Goal: Task Accomplishment & Management: Manage account settings

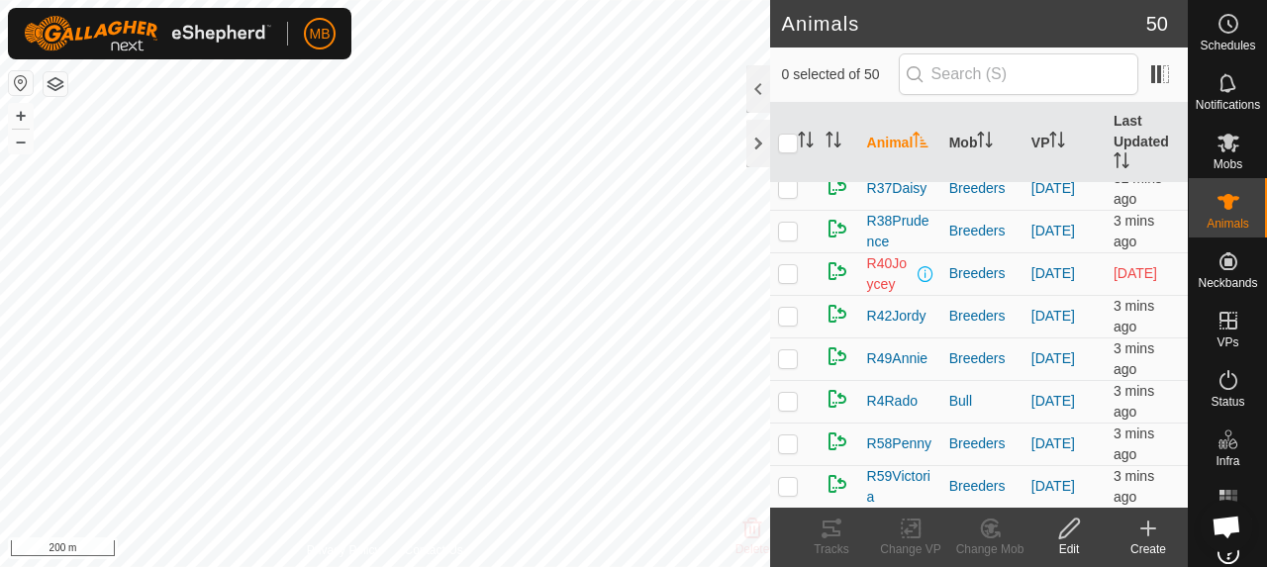
scroll to position [792, 0]
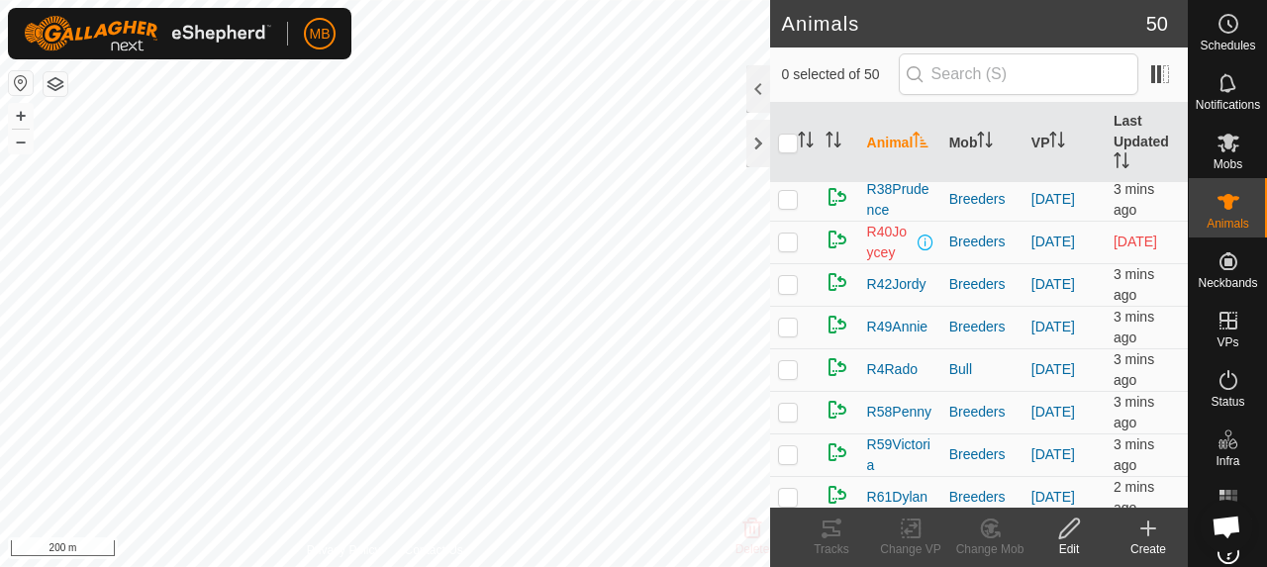
click at [787, 249] on p-checkbox at bounding box center [788, 242] width 20 height 16
checkbox input "true"
click at [832, 538] on icon at bounding box center [832, 529] width 24 height 24
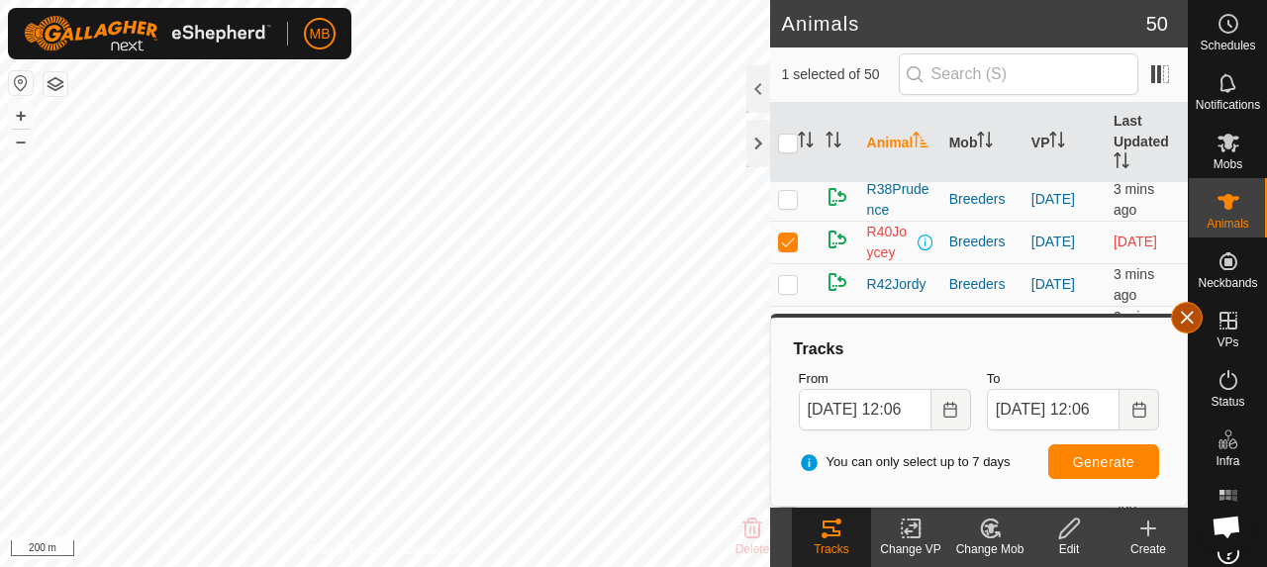
click at [1188, 316] on button "button" at bounding box center [1187, 318] width 32 height 32
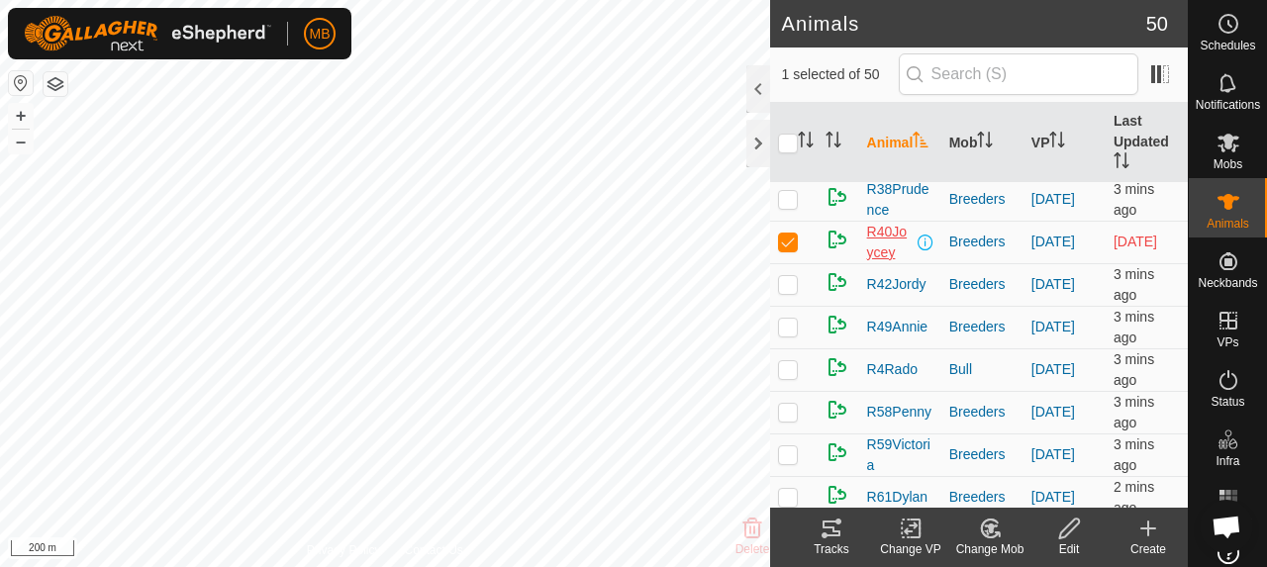
click at [875, 254] on span "R40Joycey" at bounding box center [890, 243] width 47 height 42
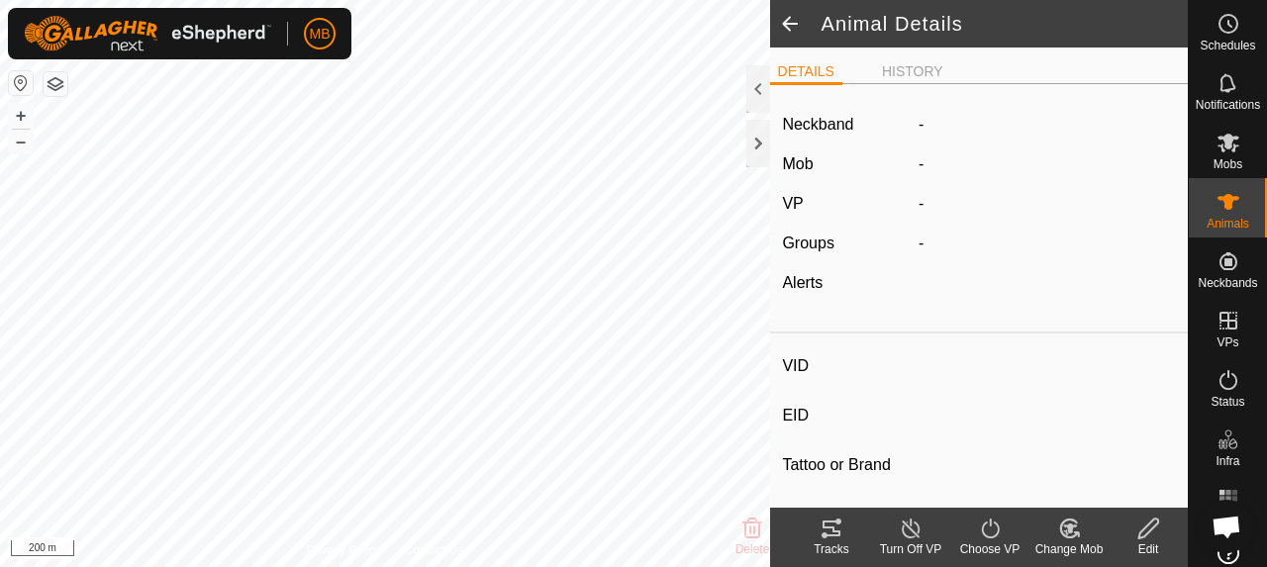
type input "R40Joycey"
type input "-"
type input "Angus"
type input "-"
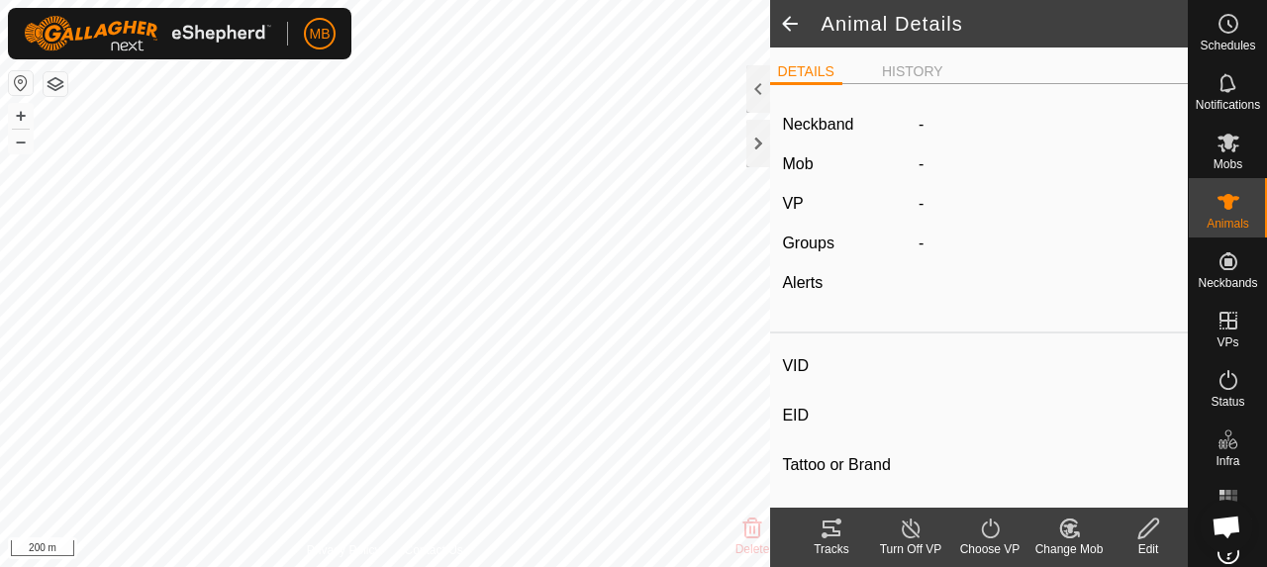
type input "0 kg"
type input "-"
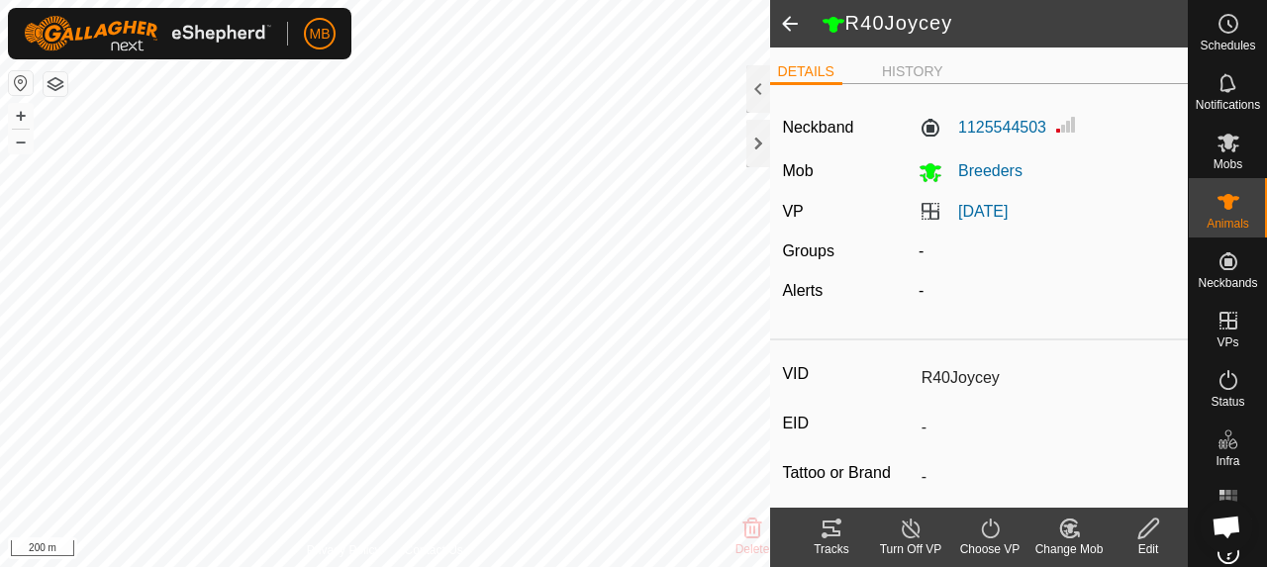
click at [802, 21] on span at bounding box center [790, 24] width 40 height 48
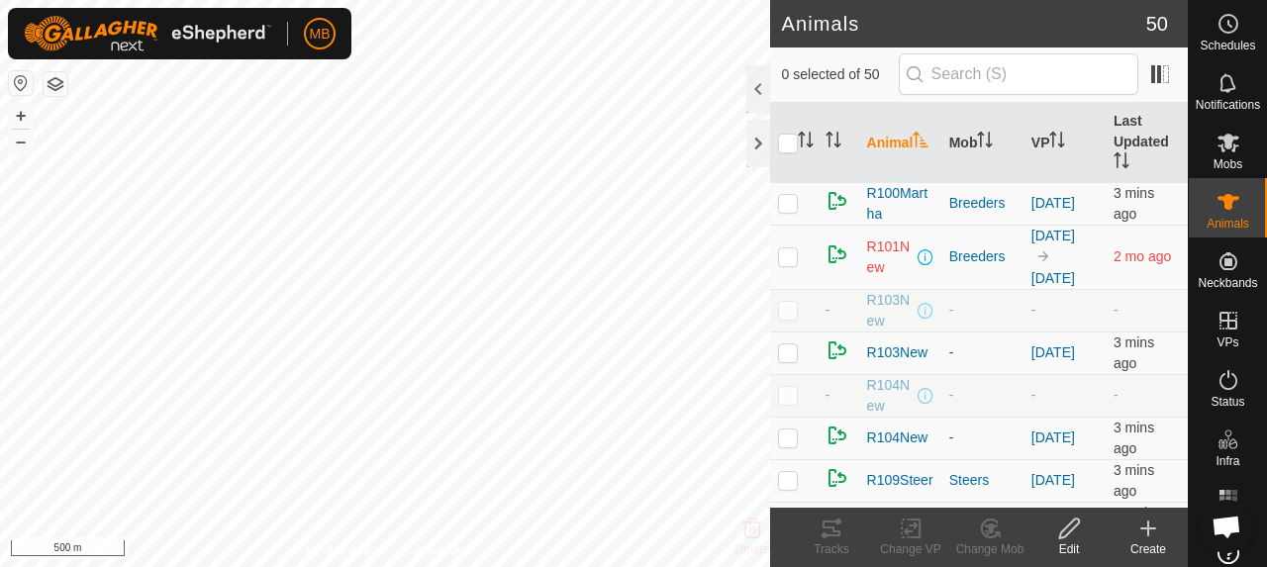
click at [791, 260] on p-checkbox at bounding box center [788, 256] width 20 height 16
click at [780, 252] on p-checkbox at bounding box center [788, 256] width 20 height 16
checkbox input "false"
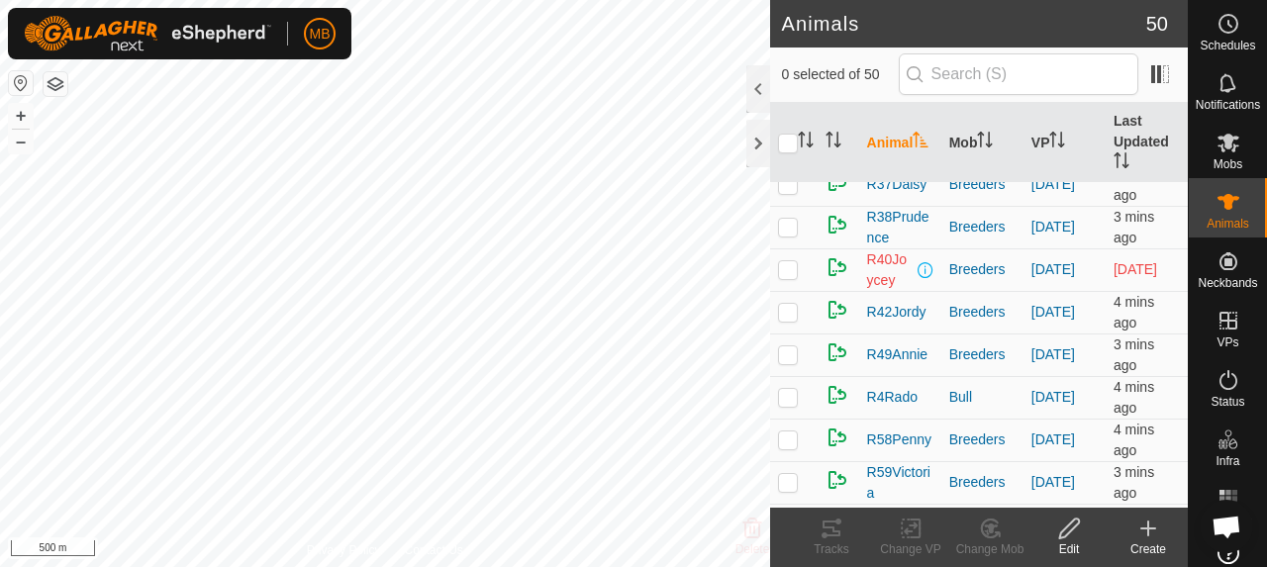
scroll to position [693, 0]
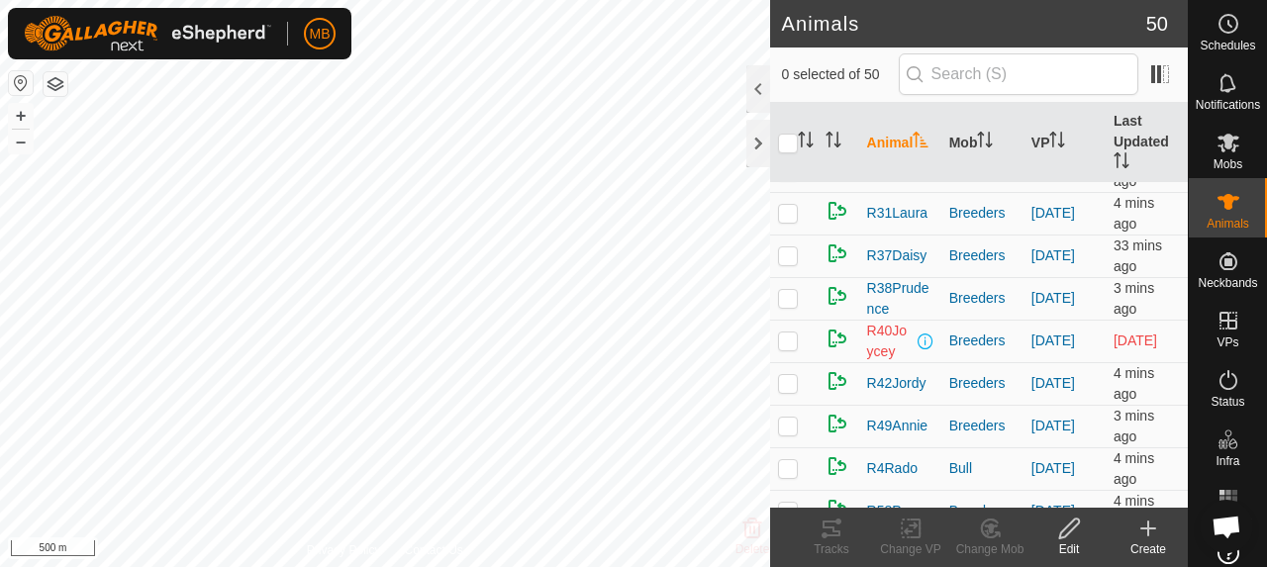
click at [786, 348] on p-checkbox at bounding box center [788, 341] width 20 height 16
click at [822, 540] on icon at bounding box center [832, 529] width 24 height 24
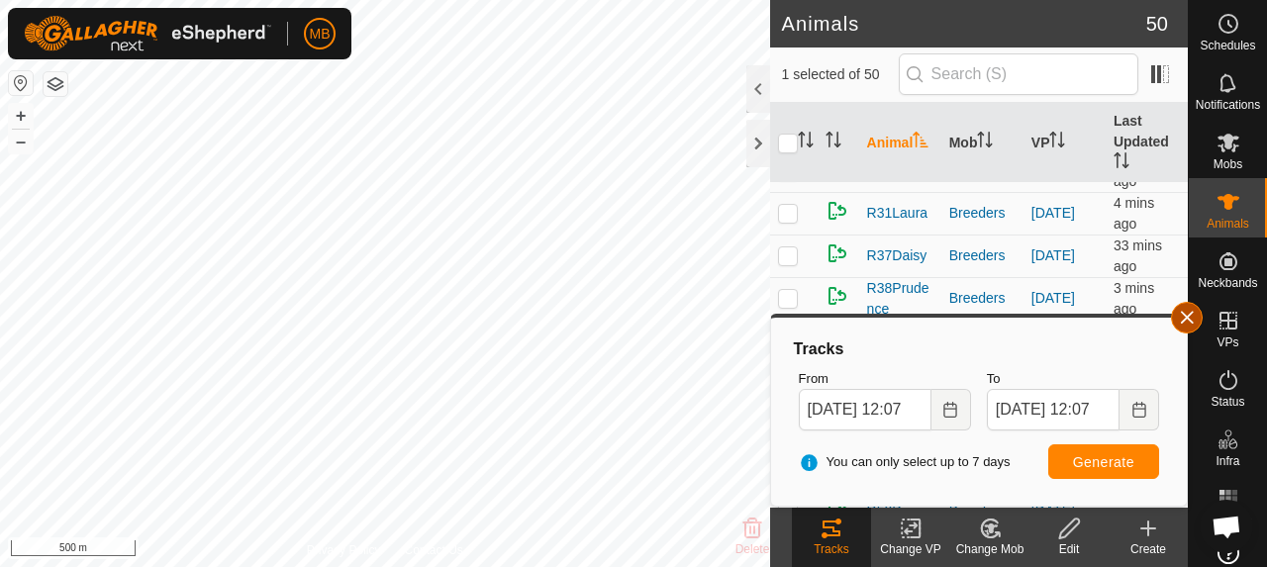
click at [1192, 316] on button "button" at bounding box center [1187, 318] width 32 height 32
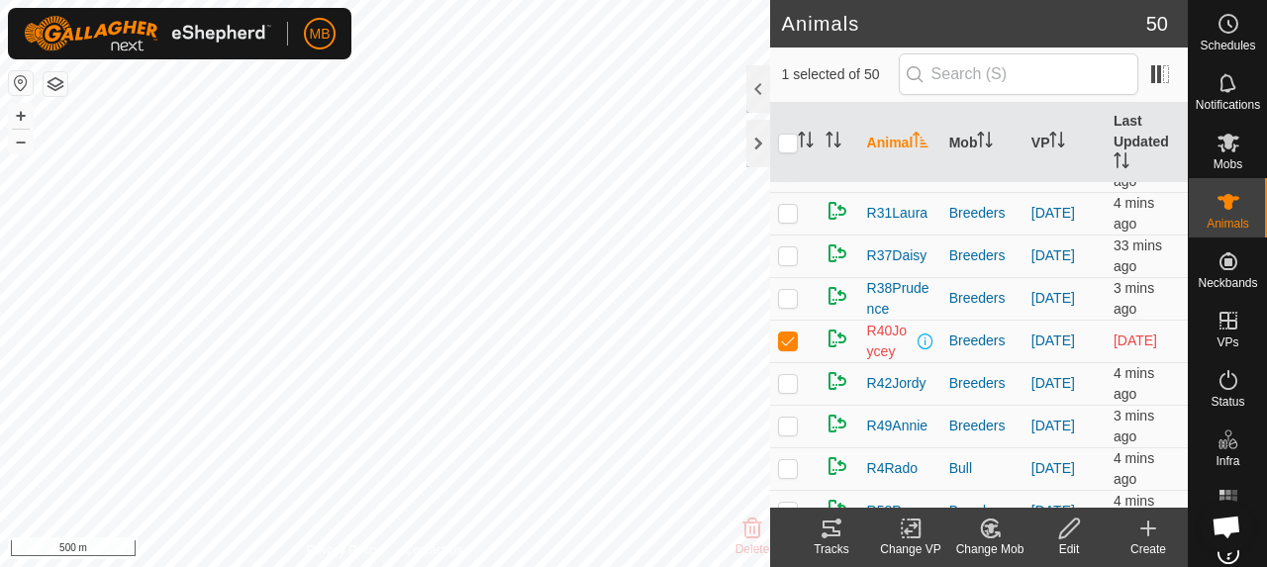
click at [791, 348] on p-checkbox at bounding box center [788, 341] width 20 height 16
checkbox input "false"
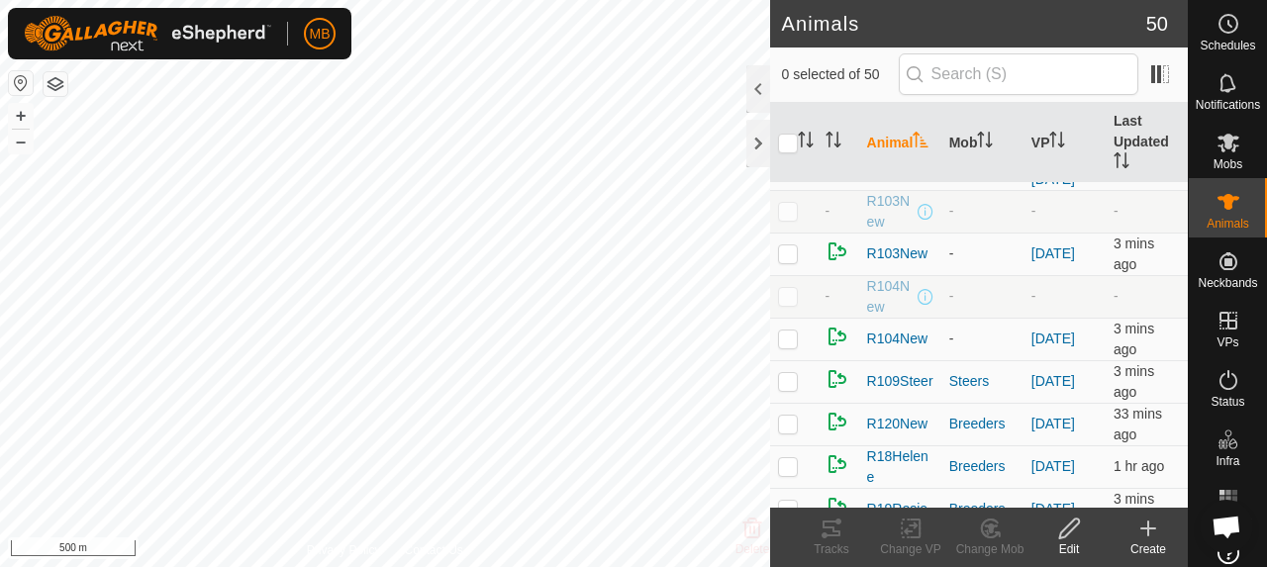
scroll to position [0, 0]
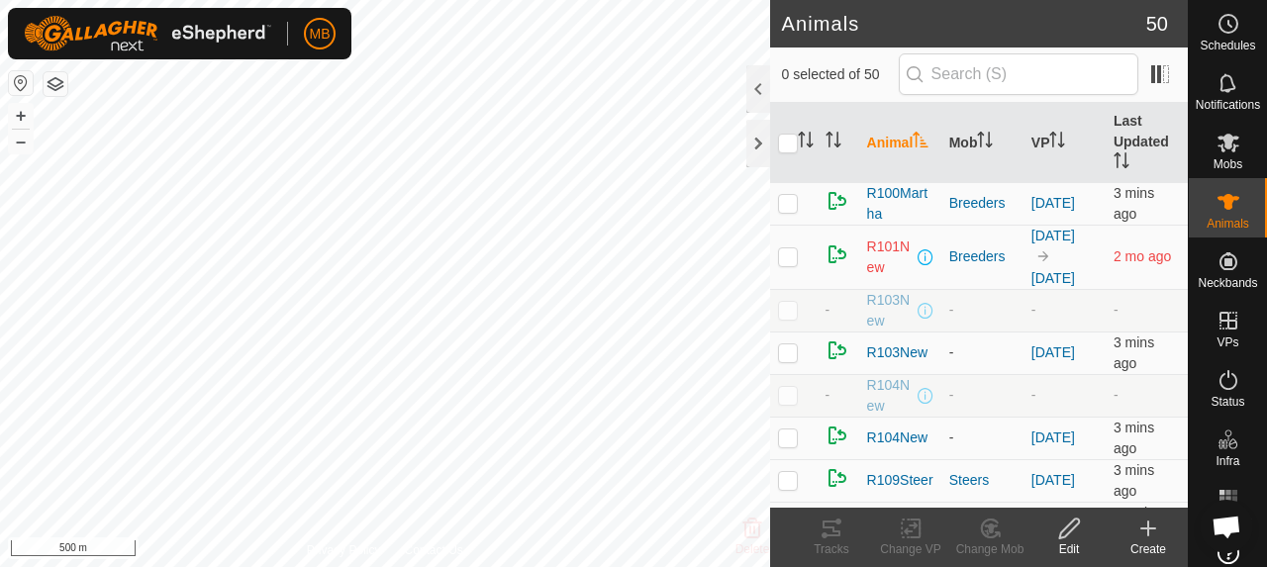
click at [789, 258] on p-checkbox at bounding box center [788, 256] width 20 height 16
checkbox input "true"
click at [838, 539] on icon at bounding box center [832, 529] width 24 height 24
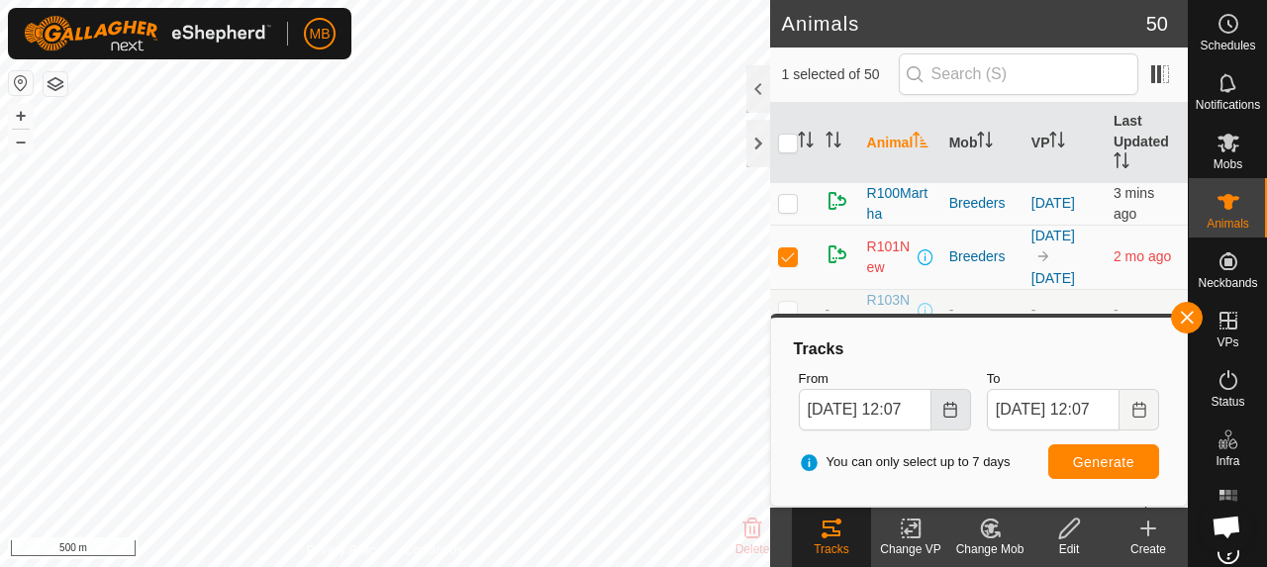
click at [948, 409] on icon "Choose Date" at bounding box center [950, 410] width 16 height 16
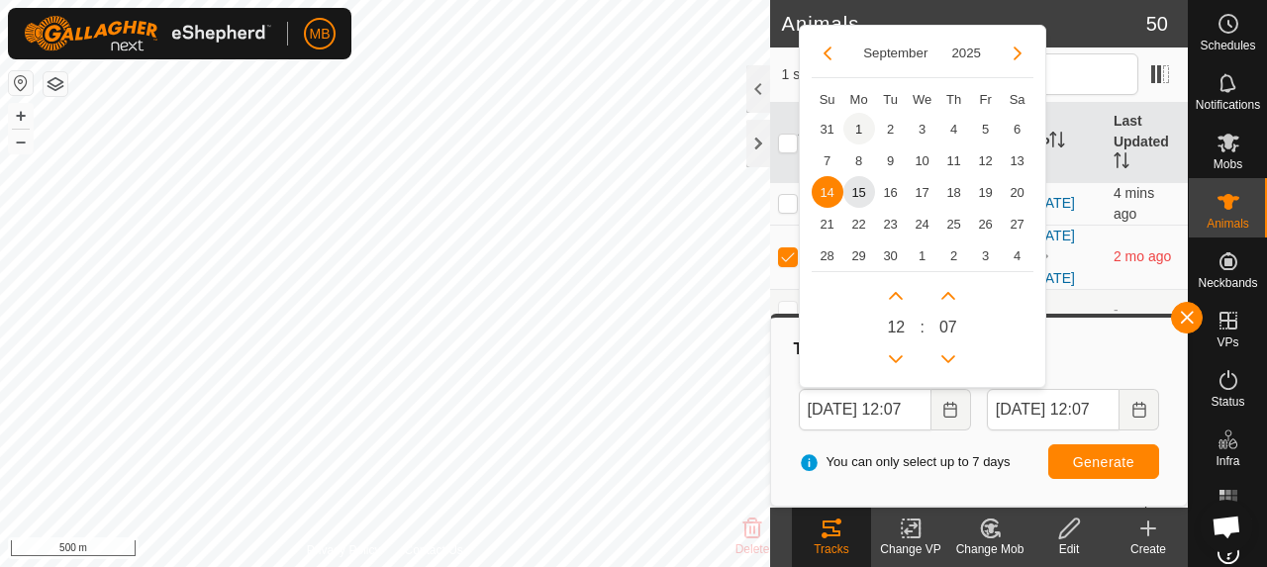
click at [856, 116] on span "1" at bounding box center [859, 129] width 32 height 32
type input "[DATE] 12:07"
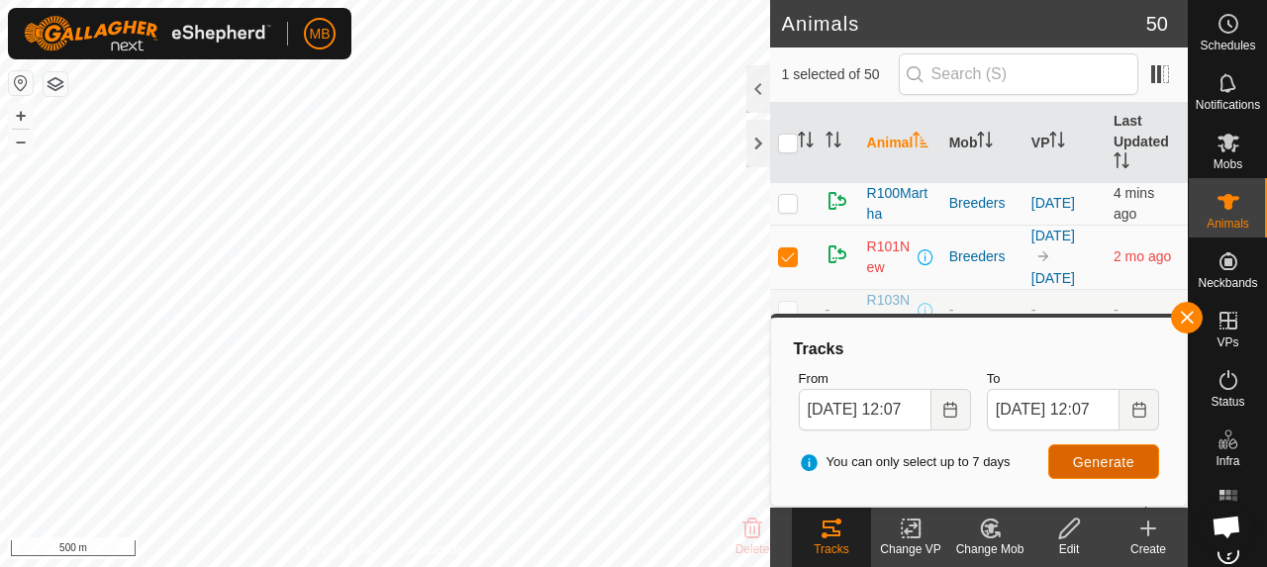
click at [1097, 463] on span "Generate" at bounding box center [1103, 462] width 61 height 16
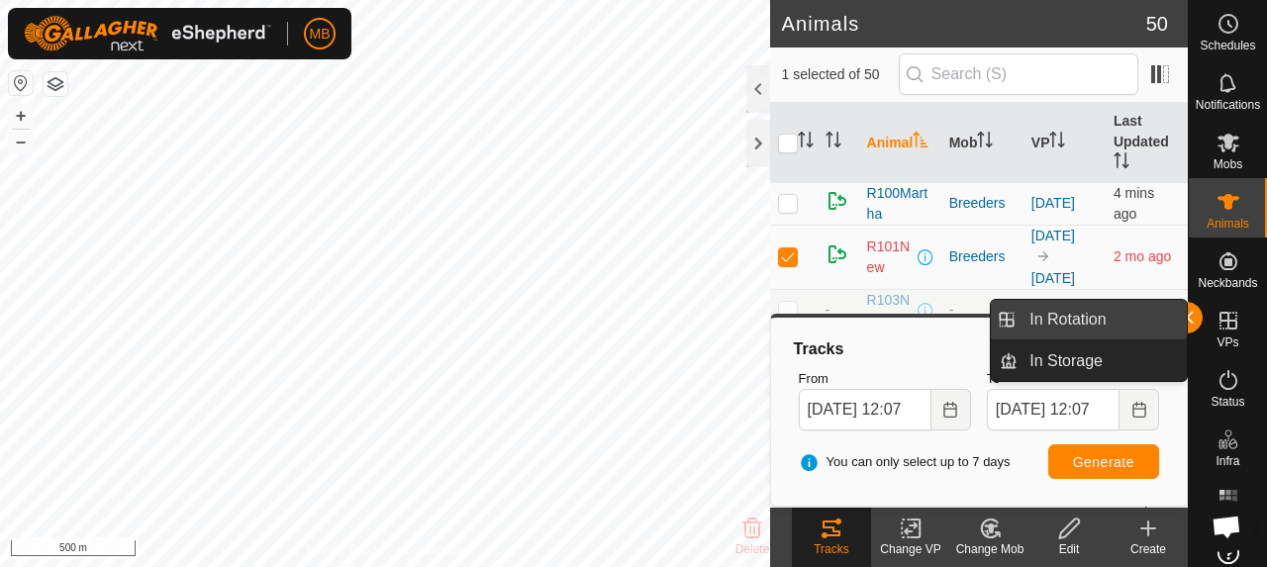
click at [1186, 318] on link "In Rotation" at bounding box center [1102, 320] width 169 height 40
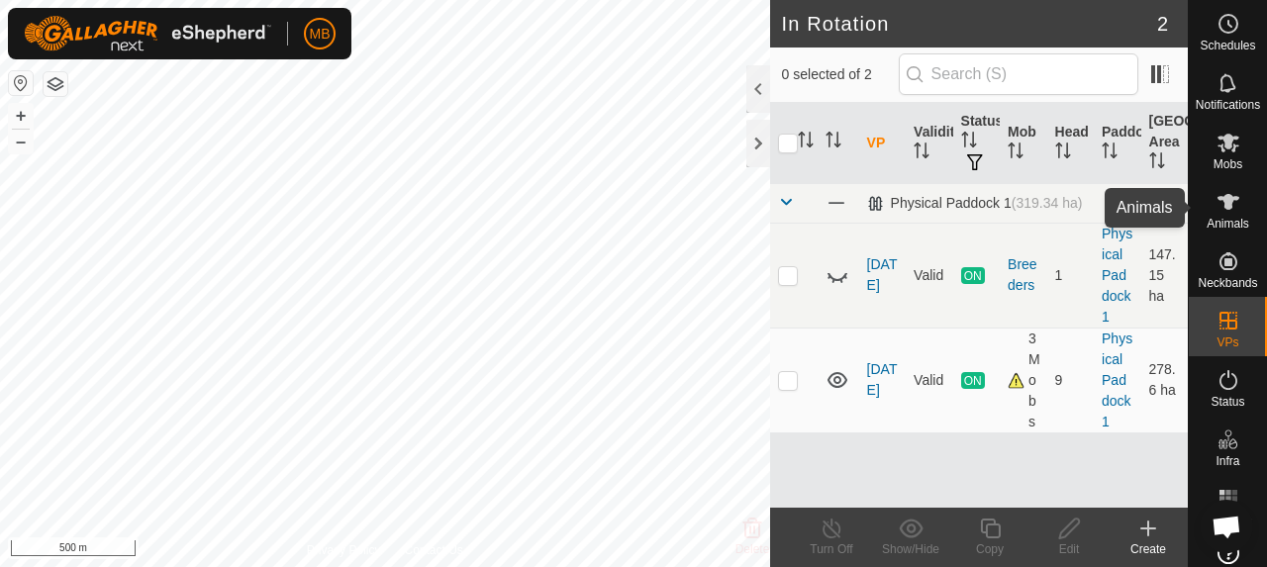
click at [1218, 213] on icon at bounding box center [1229, 202] width 24 height 24
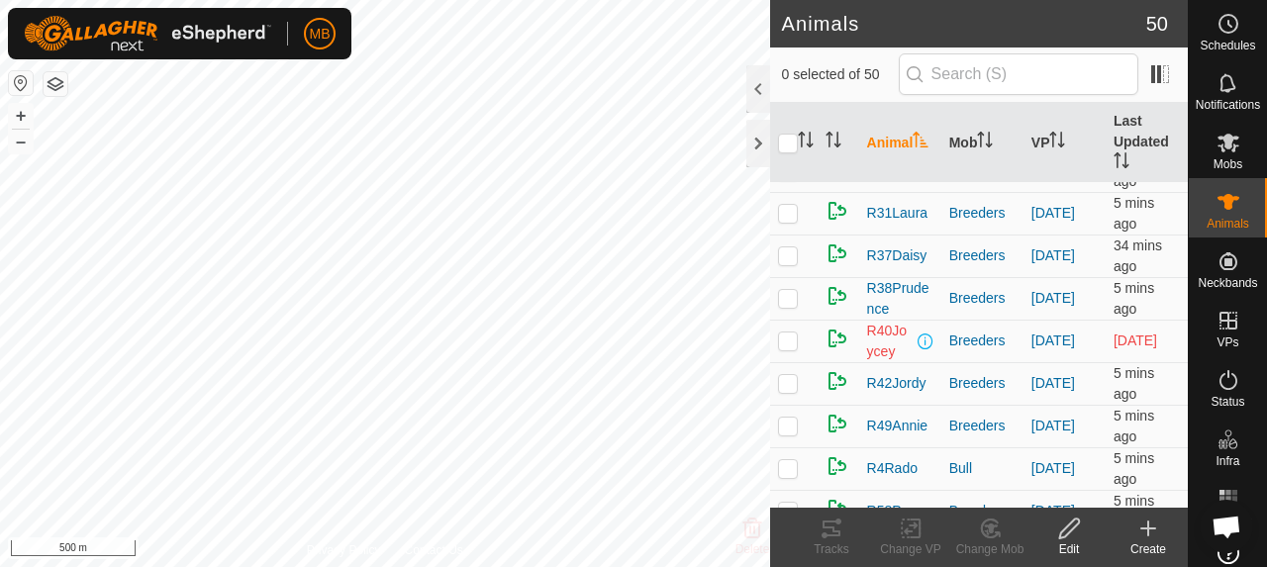
scroll to position [792, 0]
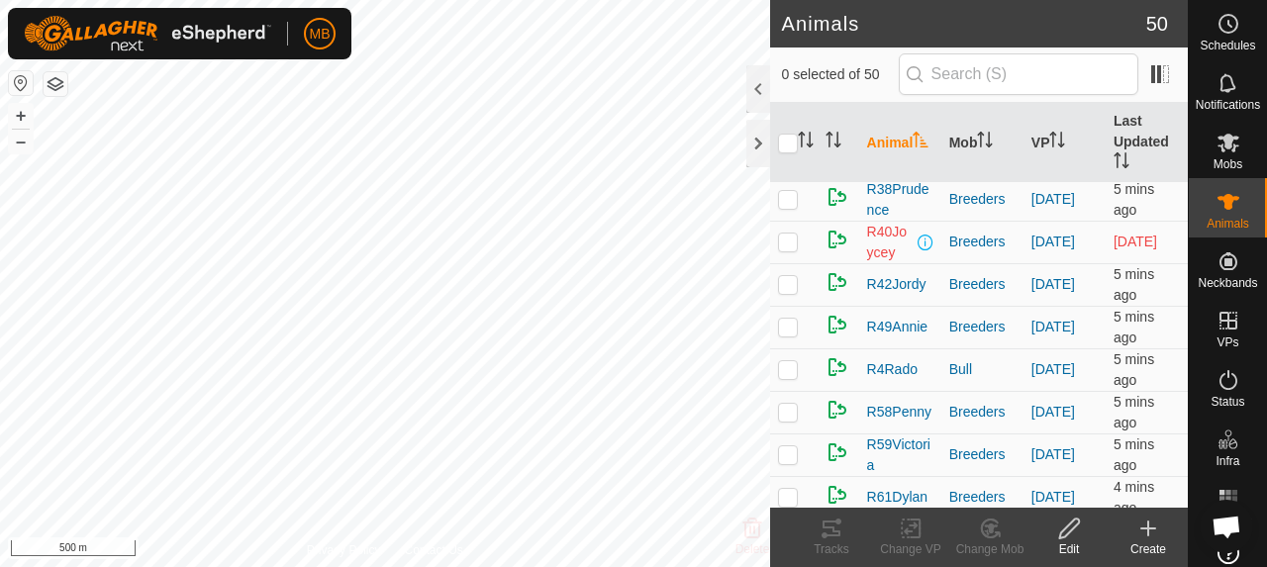
click at [788, 249] on p-checkbox at bounding box center [788, 242] width 20 height 16
checkbox input "true"
click at [848, 536] on tracks-svg-icon at bounding box center [831, 529] width 79 height 24
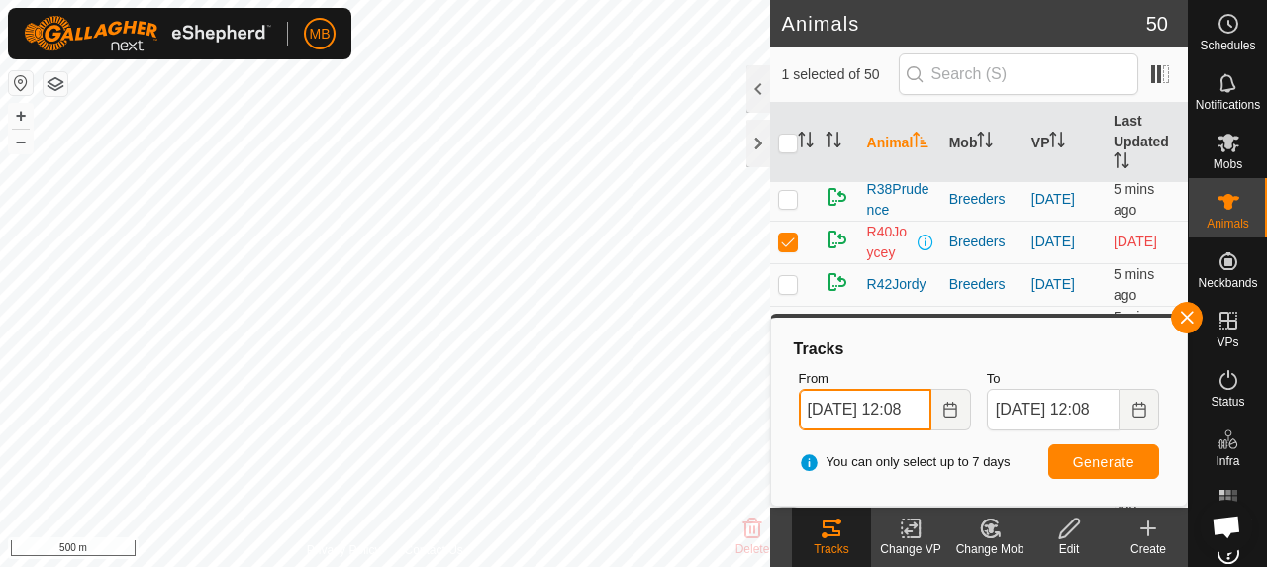
click at [903, 411] on input "[DATE] 12:08" at bounding box center [865, 410] width 133 height 42
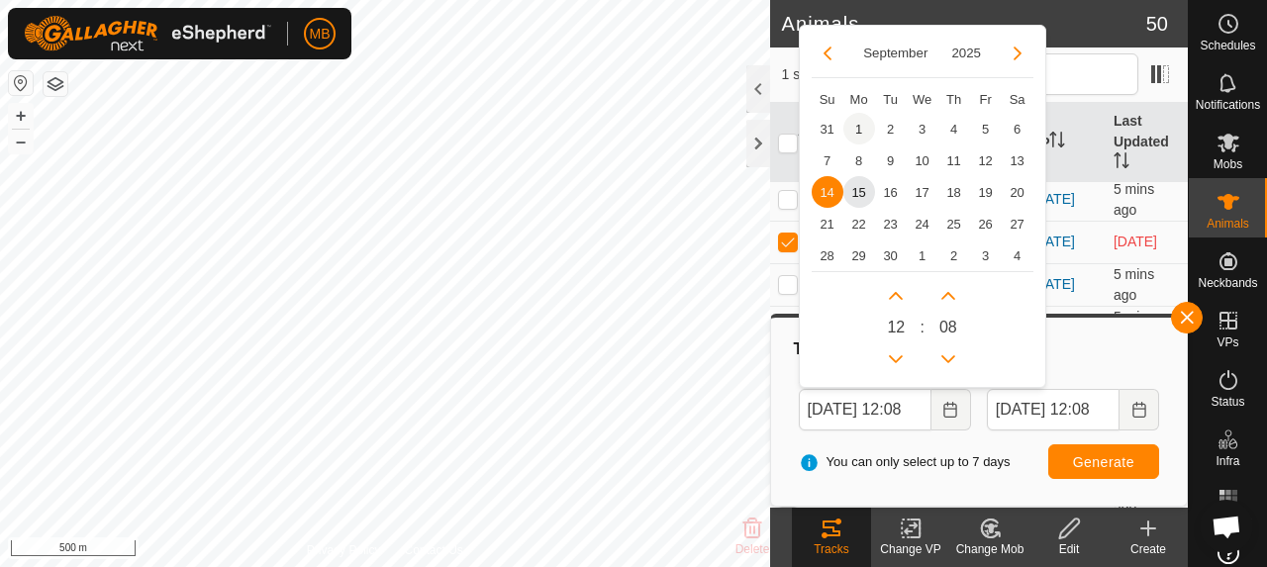
click at [863, 126] on span "1" at bounding box center [859, 129] width 32 height 32
type input "[DATE] 12:08"
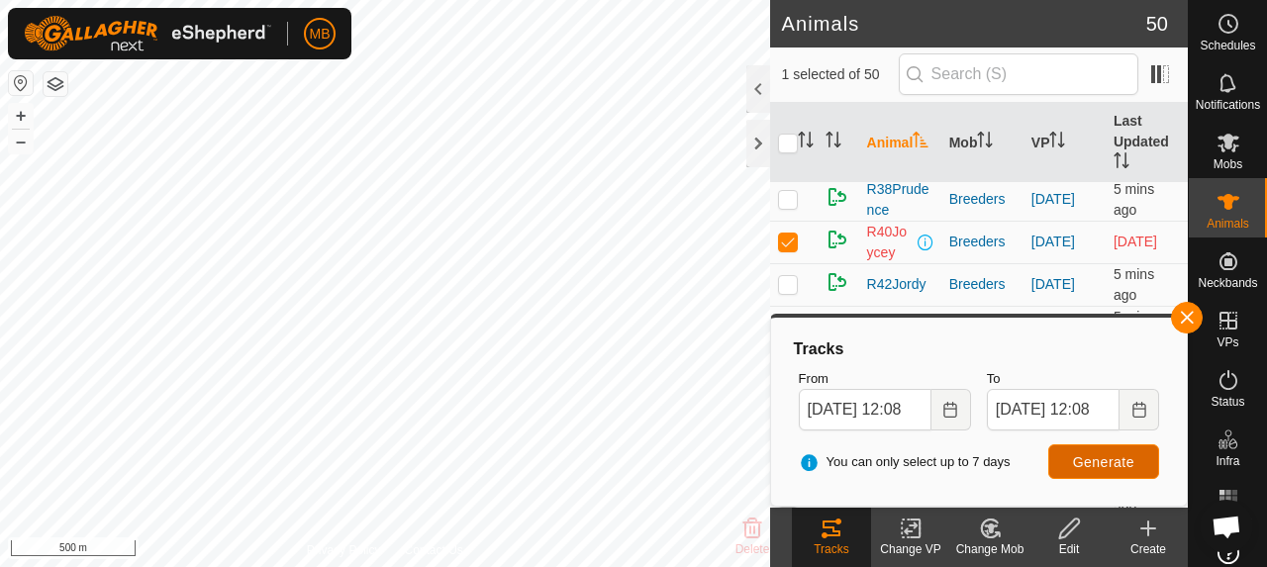
scroll to position [0, 0]
click at [1085, 465] on span "Generate" at bounding box center [1103, 462] width 61 height 16
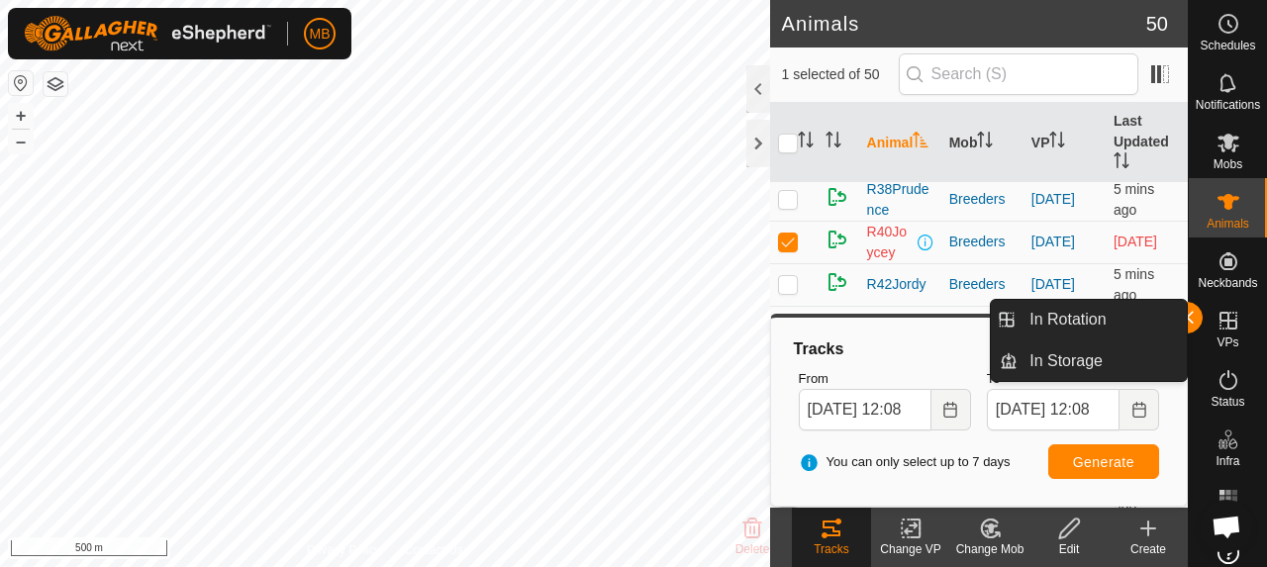
click at [1185, 322] on link "In Rotation" at bounding box center [1102, 320] width 169 height 40
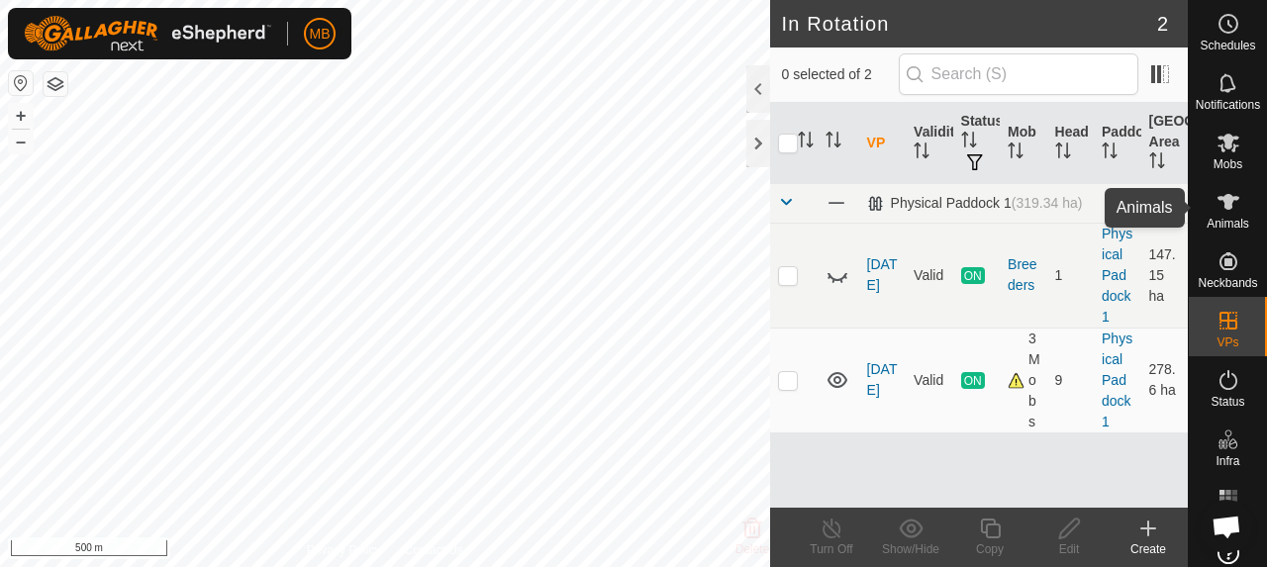
click at [1218, 220] on span "Animals" at bounding box center [1228, 224] width 43 height 12
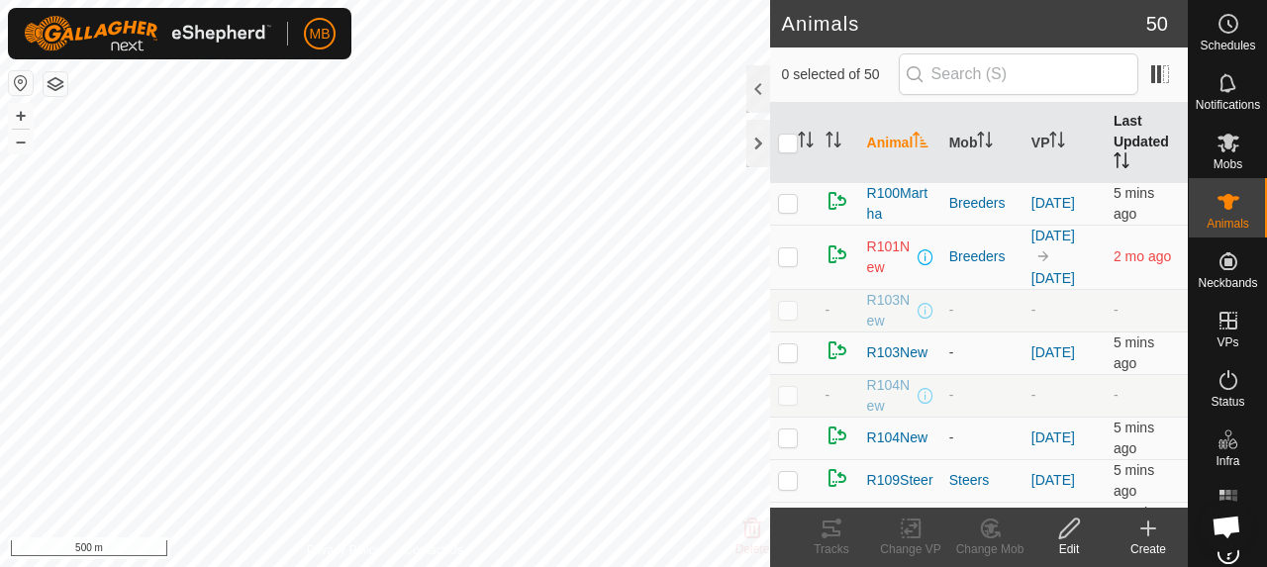
click at [1112, 137] on th "Last Updated" at bounding box center [1147, 143] width 82 height 80
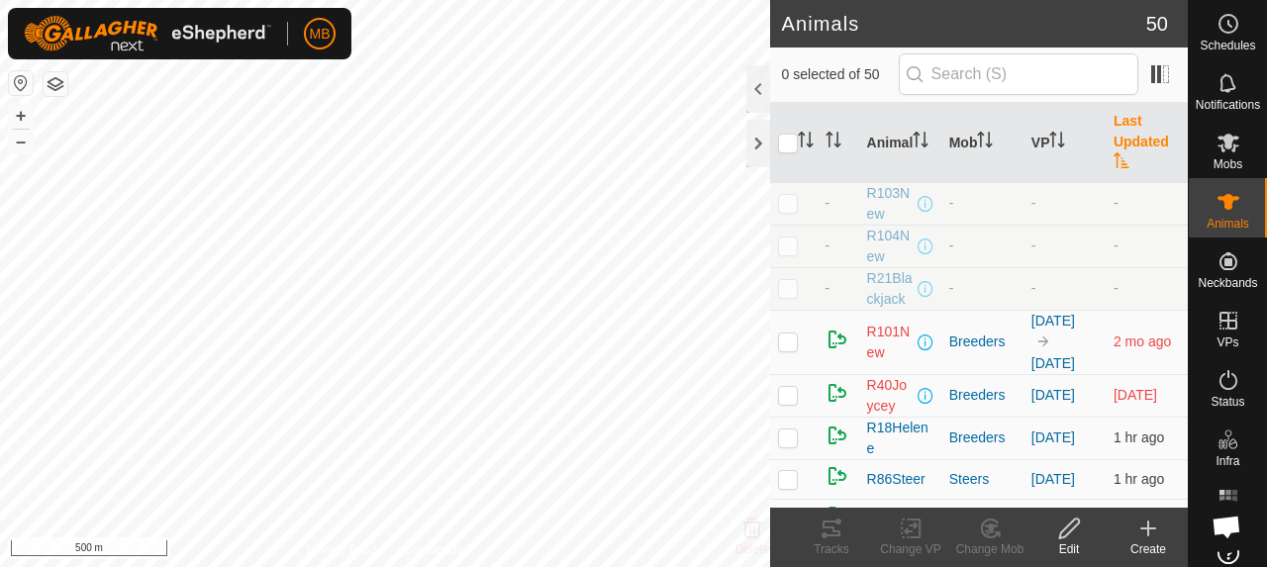
click at [1112, 137] on th "Last Updated" at bounding box center [1147, 143] width 82 height 80
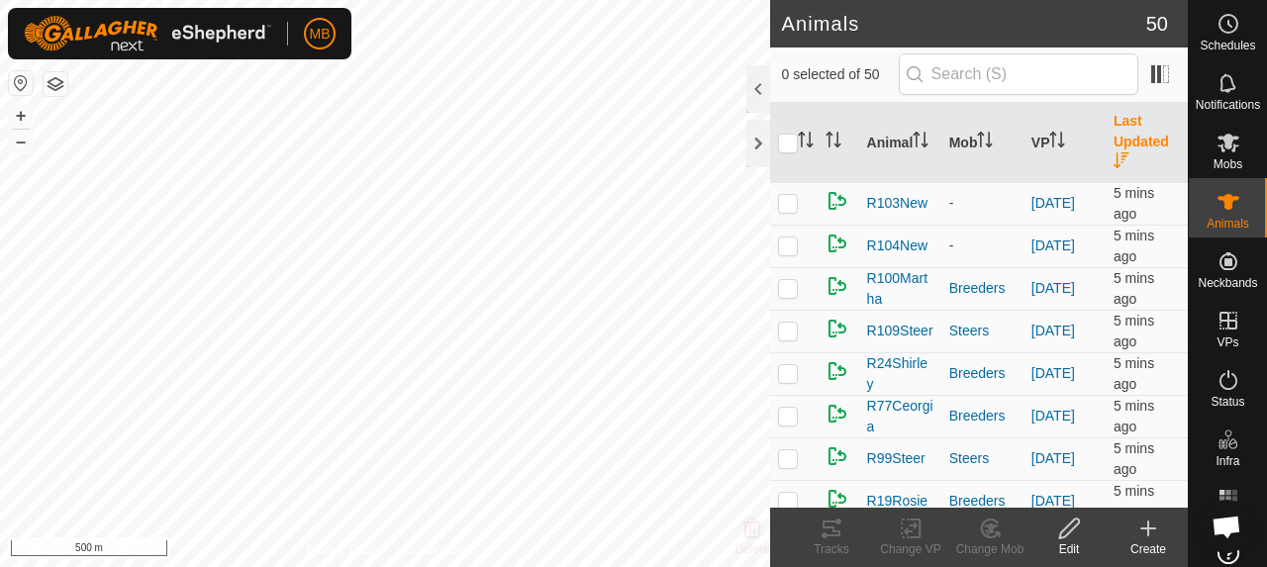
click at [1112, 137] on th "Last Updated" at bounding box center [1147, 143] width 82 height 80
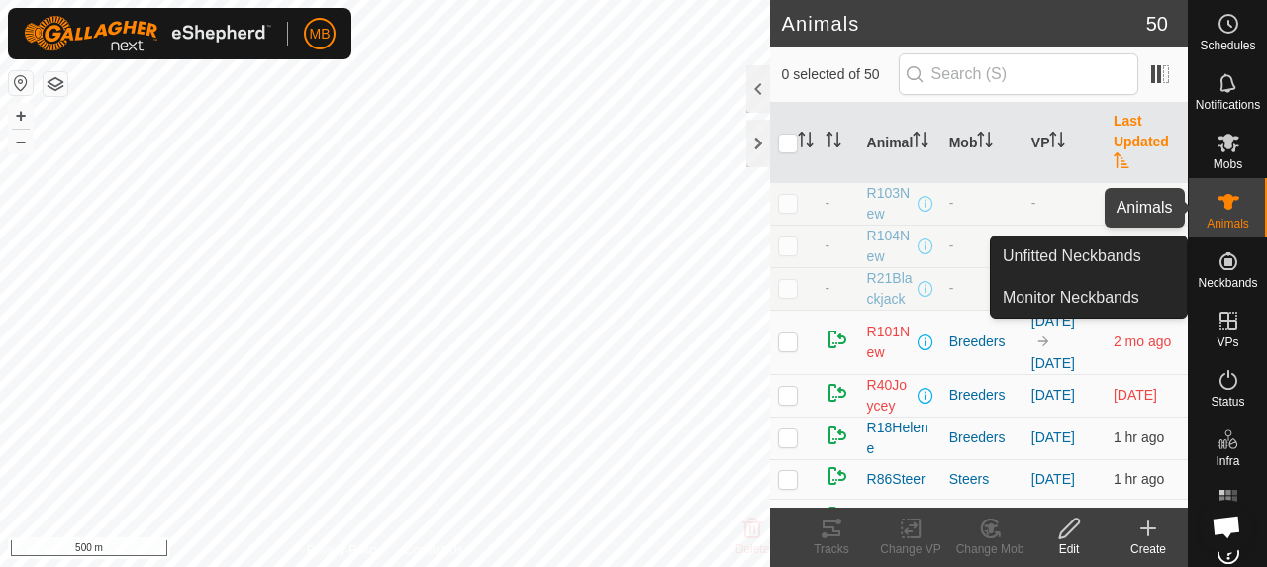
click at [1222, 219] on span "Animals" at bounding box center [1228, 224] width 43 height 12
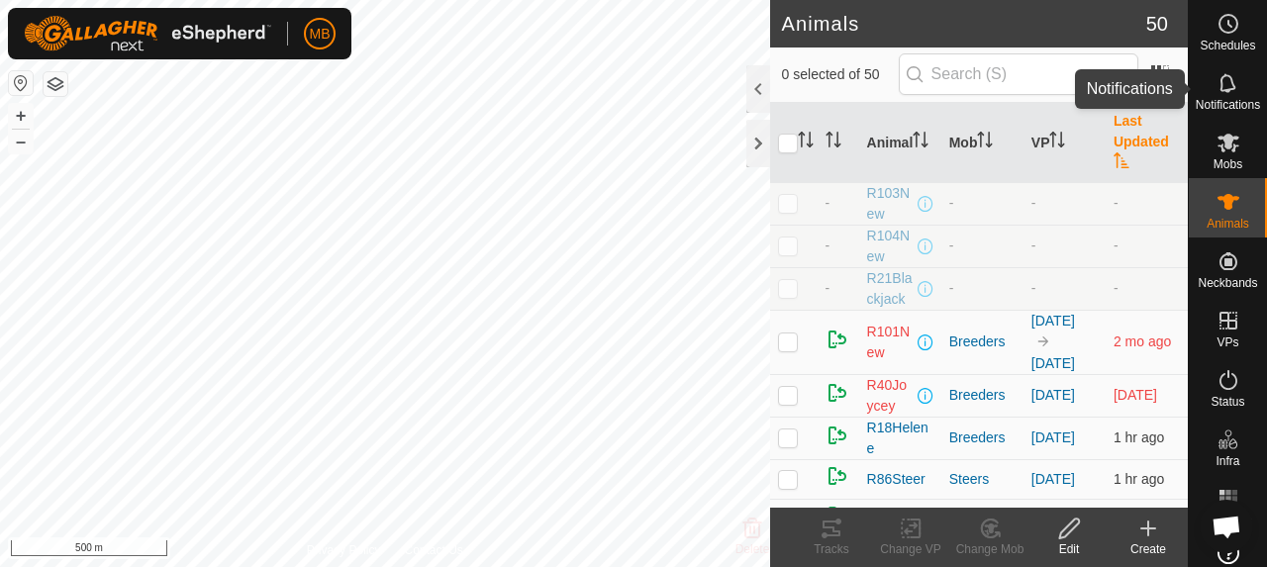
click at [1222, 102] on span "Notifications" at bounding box center [1228, 105] width 64 height 12
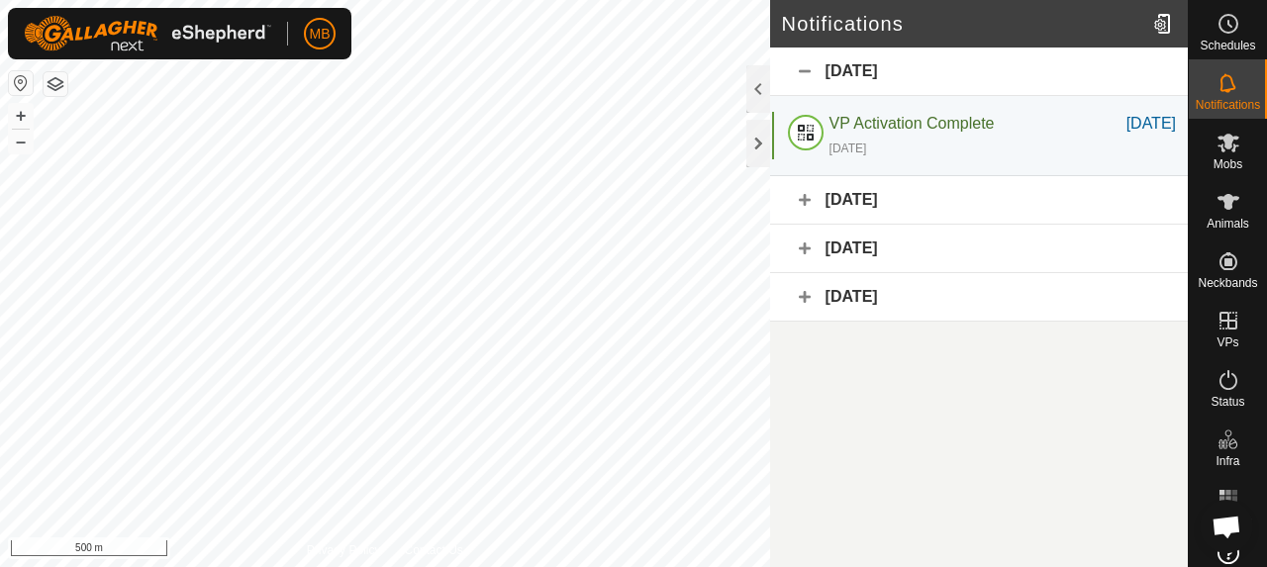
click at [804, 195] on div "[DATE]" at bounding box center [979, 200] width 418 height 49
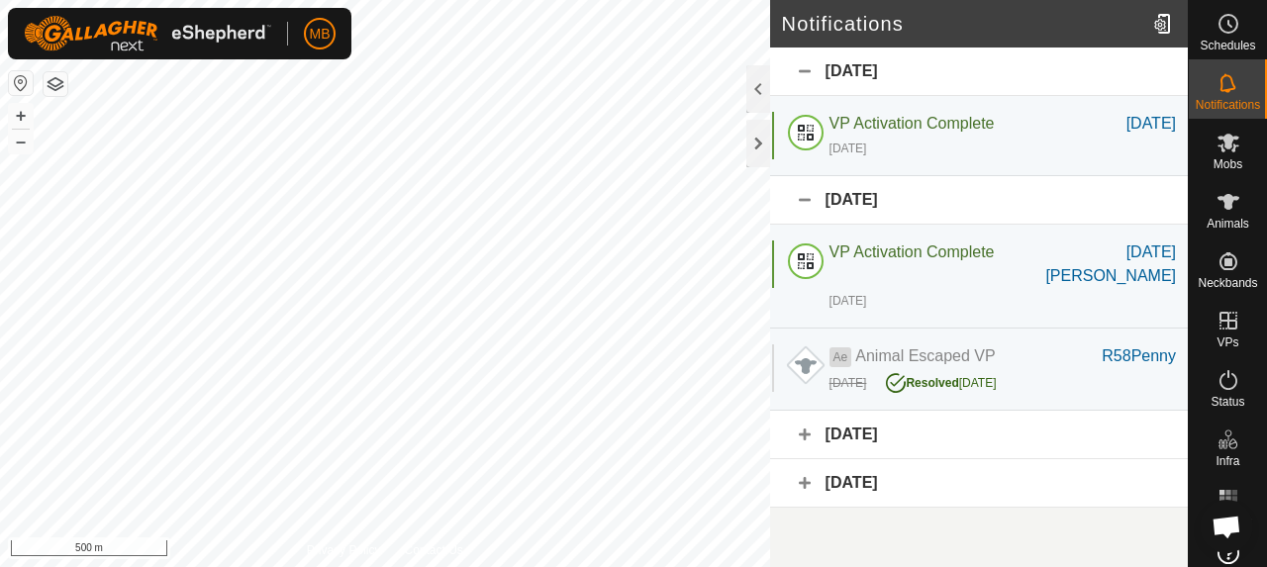
click at [800, 432] on div "[DATE]" at bounding box center [979, 435] width 418 height 49
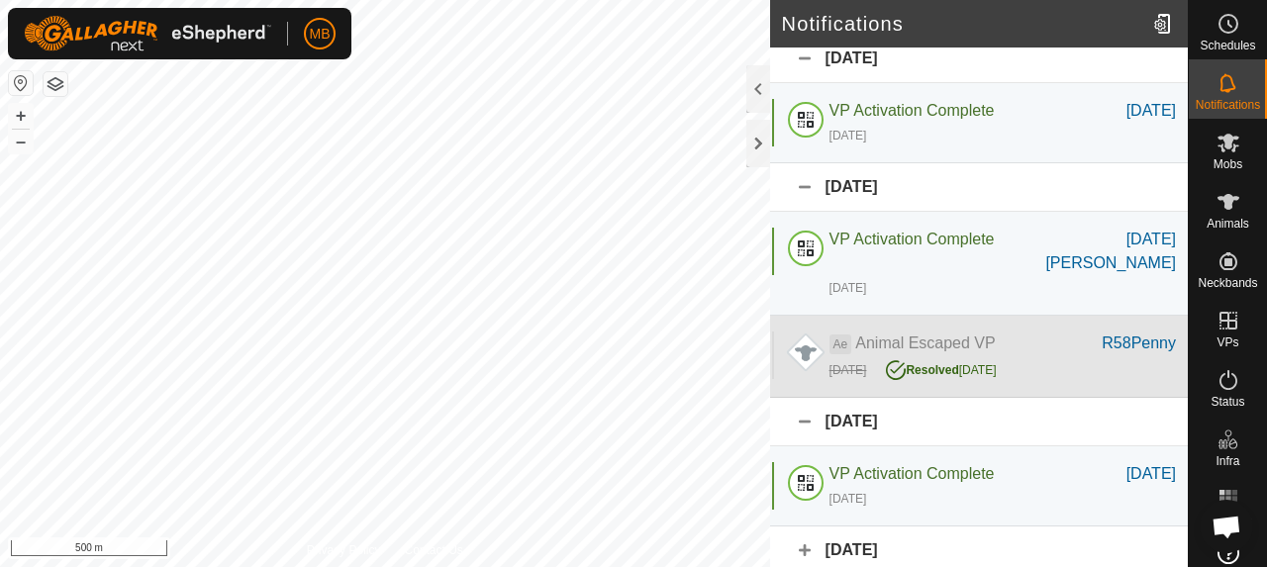
scroll to position [17, 0]
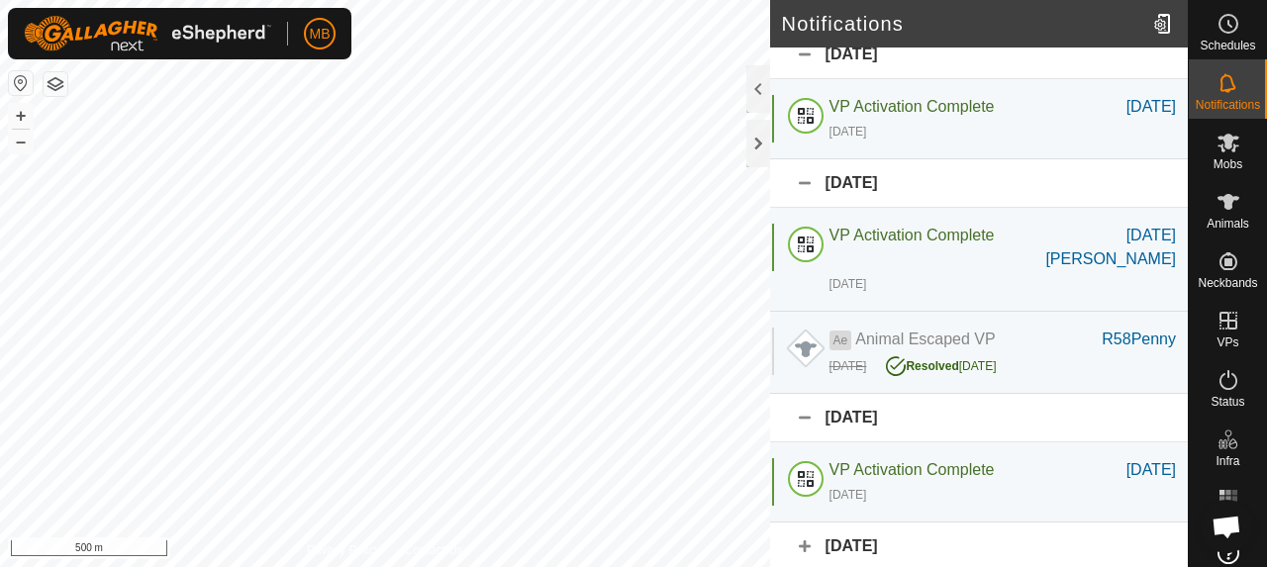
click at [802, 542] on div "[DATE]" at bounding box center [979, 547] width 418 height 49
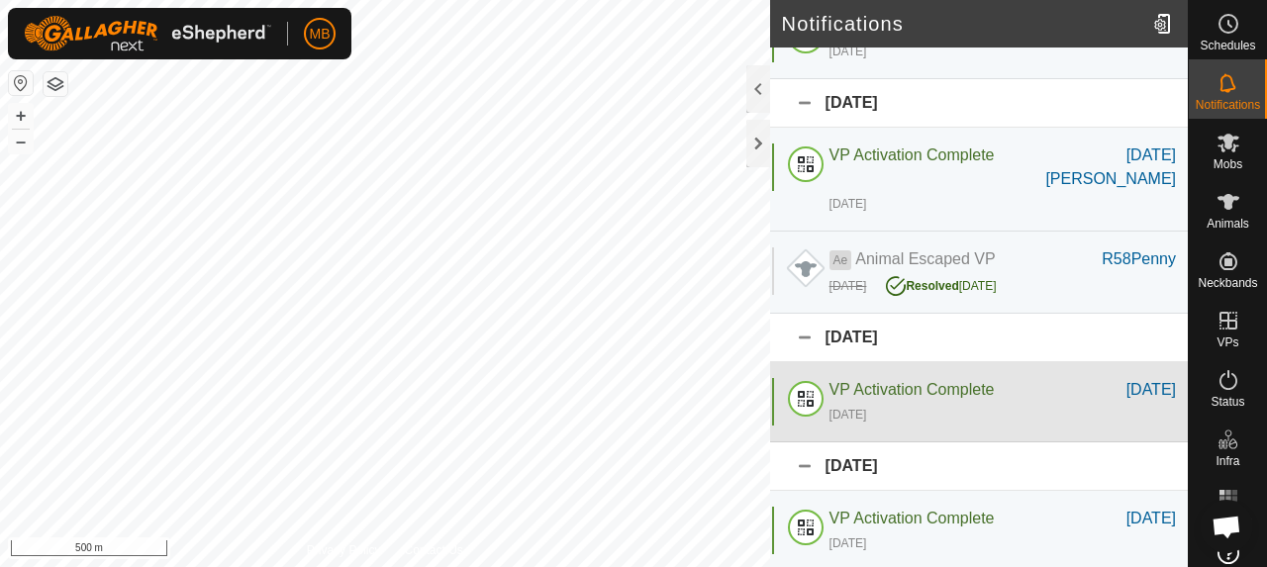
scroll to position [0, 0]
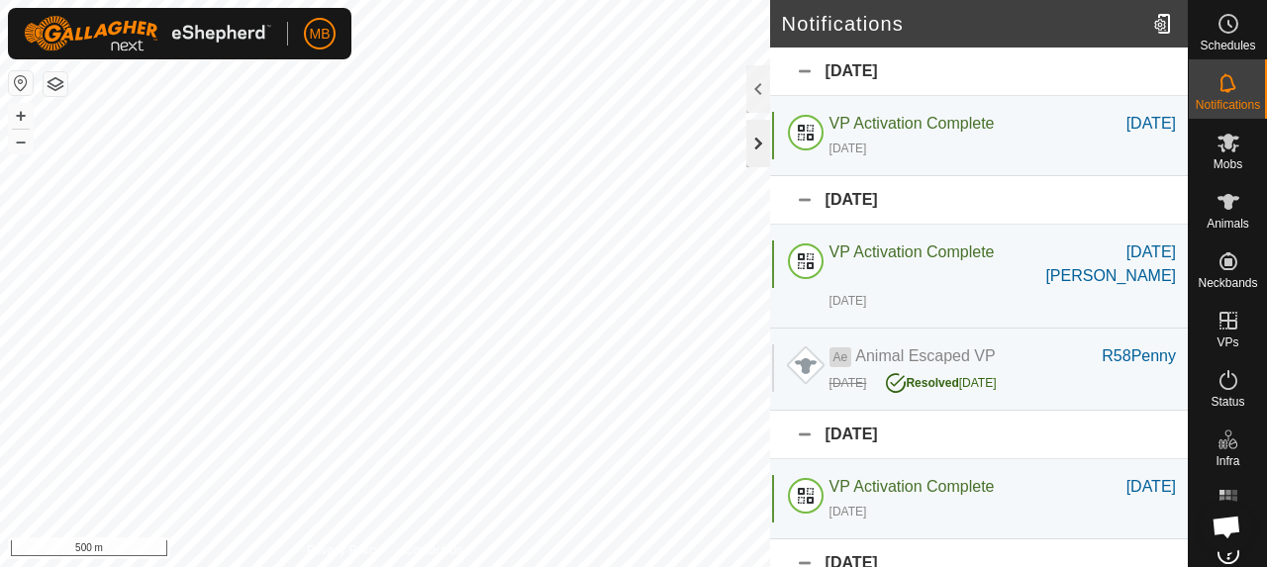
click at [764, 142] on div at bounding box center [758, 144] width 24 height 48
